Goal: Find specific page/section: Find specific page/section

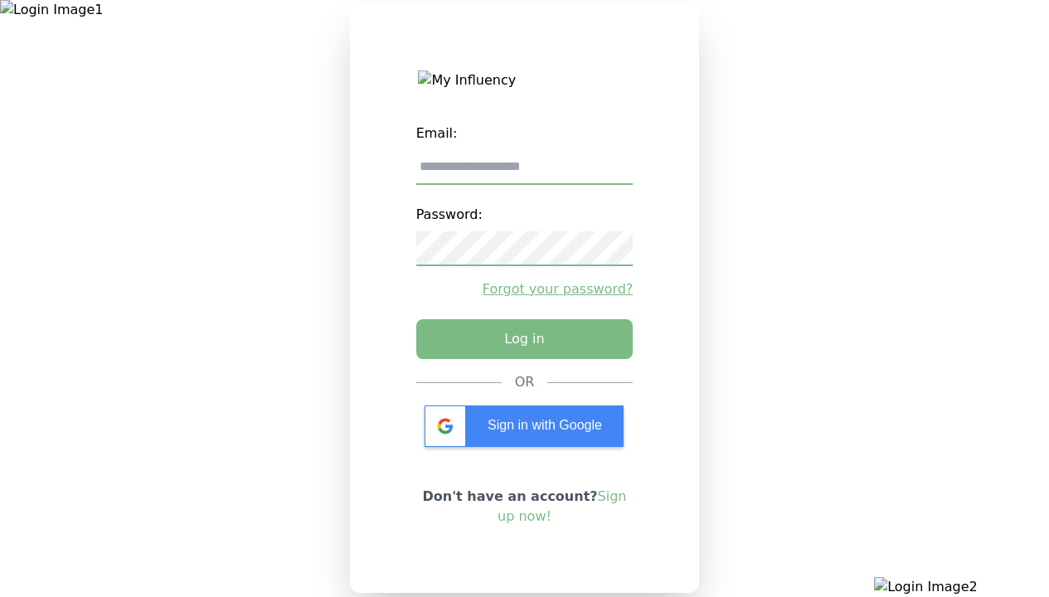
click at [524, 173] on input "email" at bounding box center [524, 167] width 217 height 35
type input "**********"
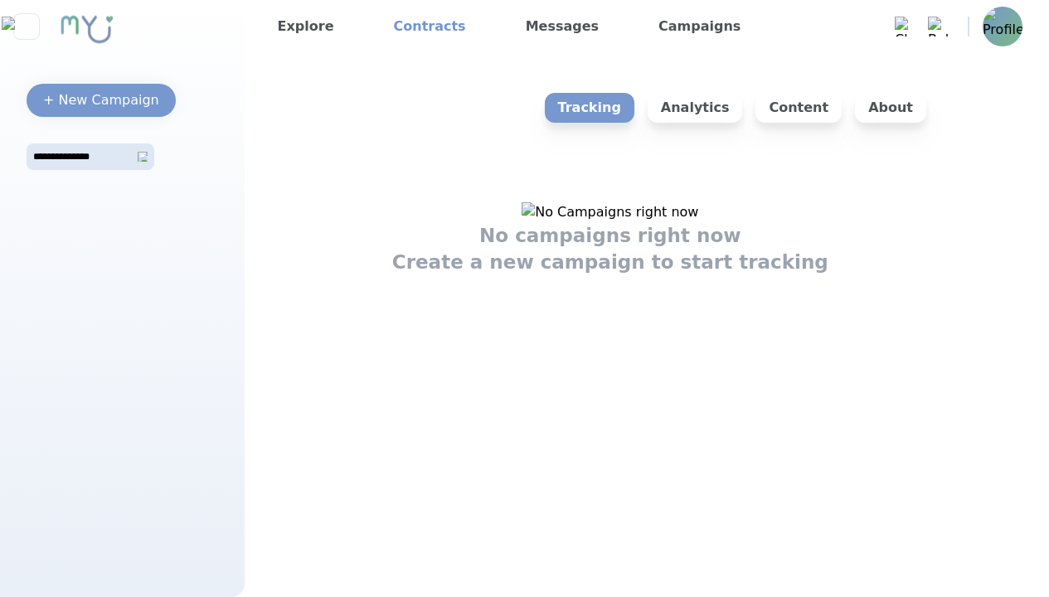
click at [417, 27] on link "Contracts" at bounding box center [429, 26] width 85 height 27
